Goal: Complete application form: Complete application form

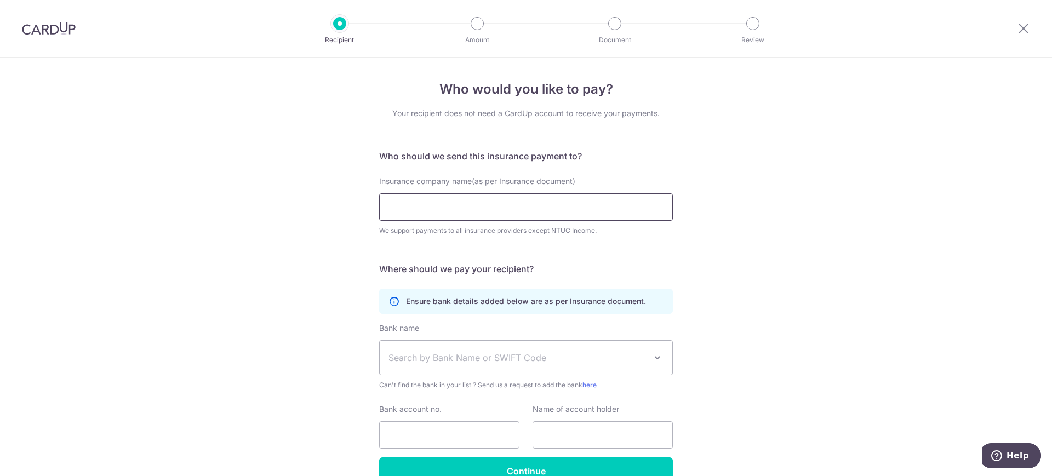
click at [534, 210] on input "Insurance company name(as per Insurance document)" at bounding box center [526, 206] width 294 height 27
type input "Singapore Life Ltd"
click button "Submit Request" at bounding box center [0, 0] width 0 height 0
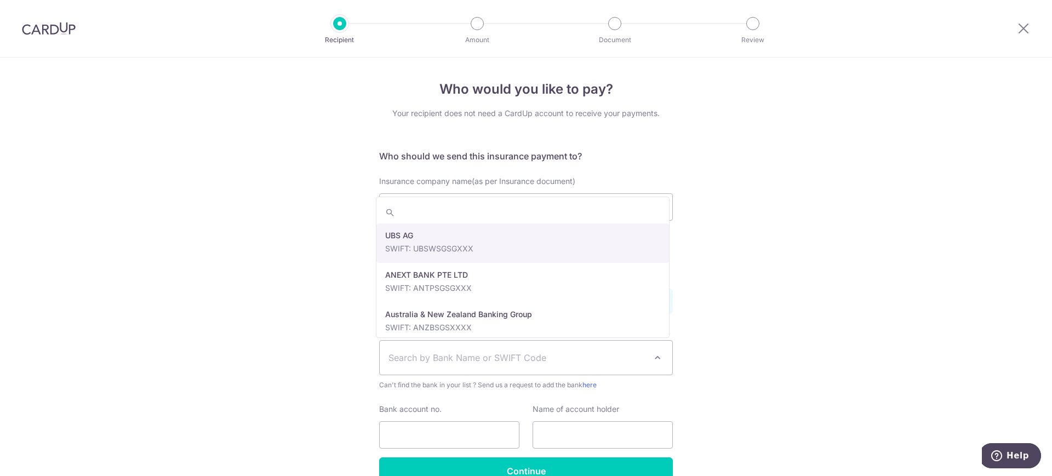
click at [432, 362] on span "Search by Bank Name or SWIFT Code" at bounding box center [518, 357] width 258 height 13
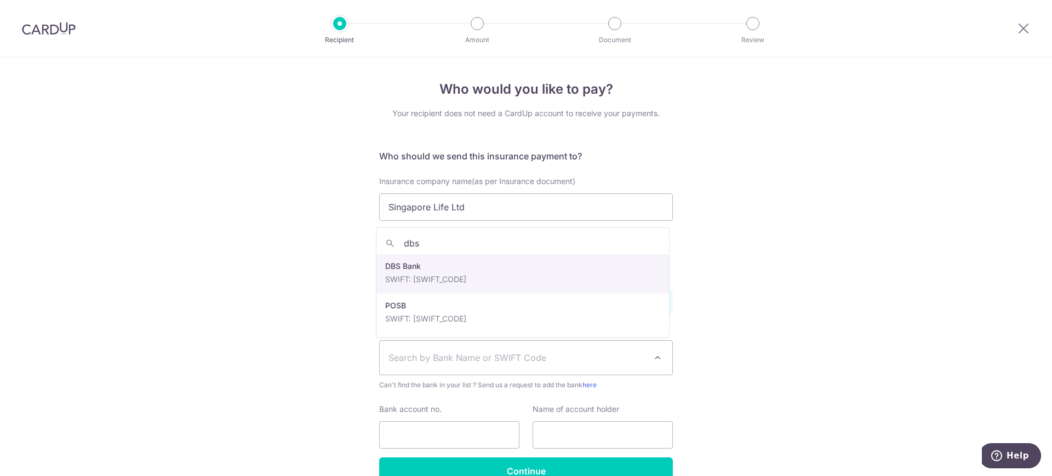
type input "dbs"
select select "6"
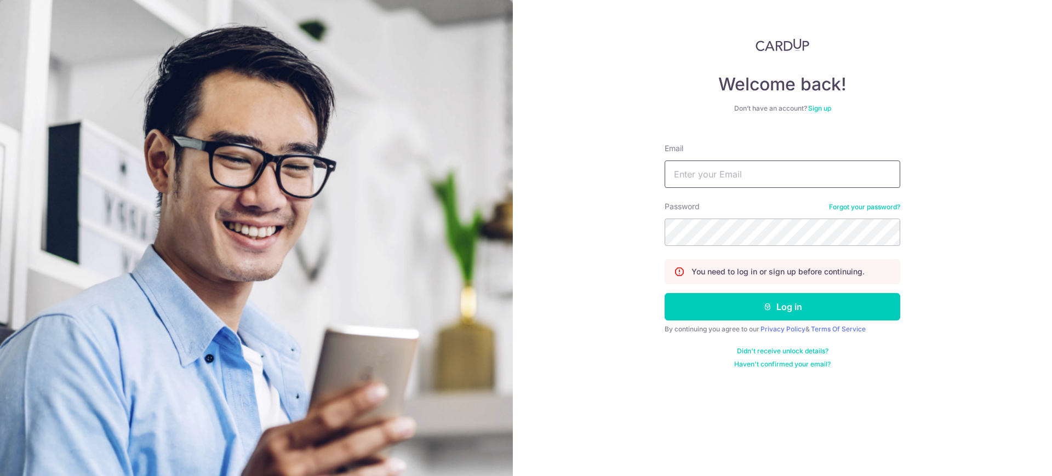
click at [701, 178] on input "Email" at bounding box center [783, 174] width 236 height 27
type input "[EMAIL_ADDRESS][DOMAIN_NAME]"
